Goal: Task Accomplishment & Management: Manage account settings

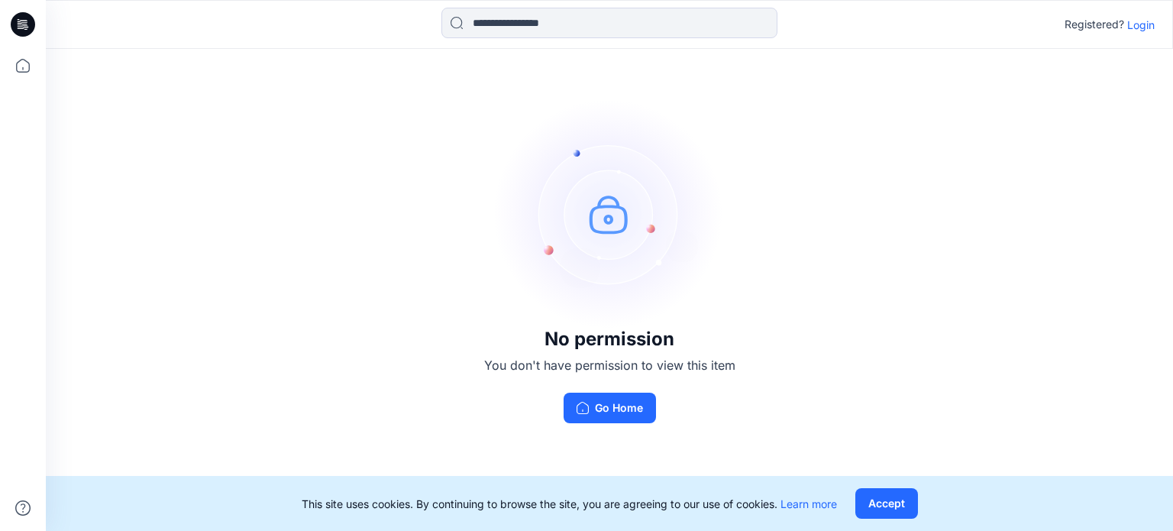
click at [669, 161] on img at bounding box center [609, 213] width 229 height 229
click at [1137, 25] on p "Login" at bounding box center [1140, 25] width 27 height 16
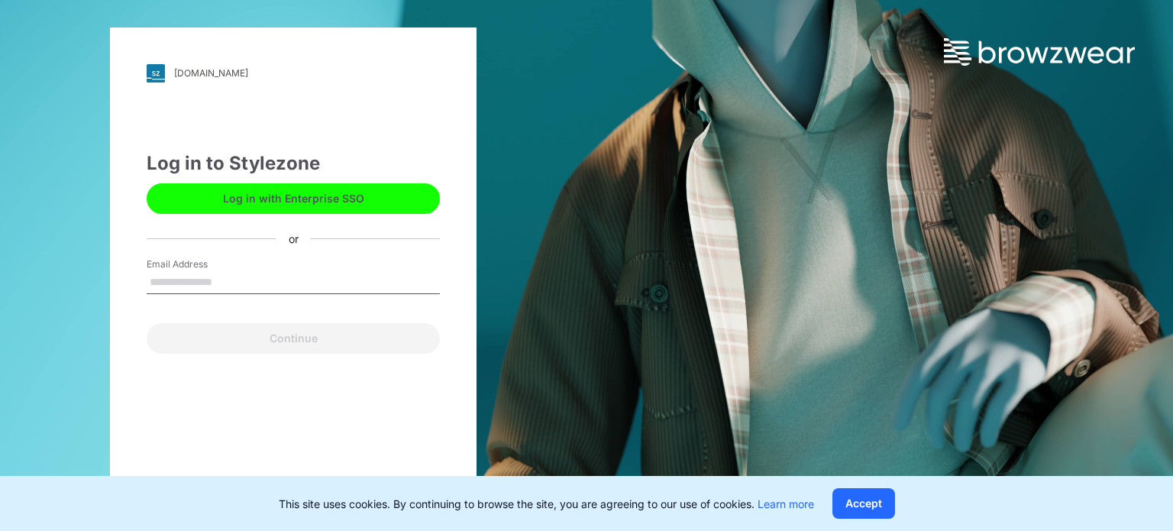
click at [262, 279] on input "Email Address" at bounding box center [293, 282] width 293 height 23
click at [236, 267] on label "Email Address" at bounding box center [200, 264] width 107 height 14
click at [236, 271] on input "Email Address" at bounding box center [293, 282] width 293 height 23
click at [202, 276] on input "Email Address" at bounding box center [293, 282] width 293 height 23
click at [288, 114] on div "[DOMAIN_NAME] Loading... Log in to Stylezone Log in with Enterprise SSO or Emai…" at bounding box center [293, 265] width 367 height 476
